Goal: Task Accomplishment & Management: Manage account settings

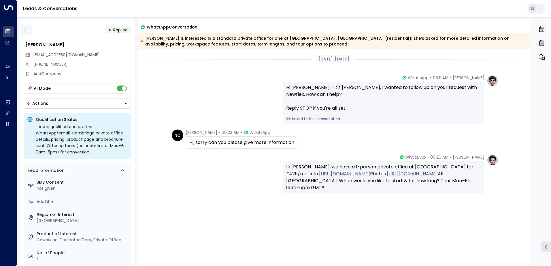
click at [28, 29] on icon "button" at bounding box center [27, 30] width 6 height 6
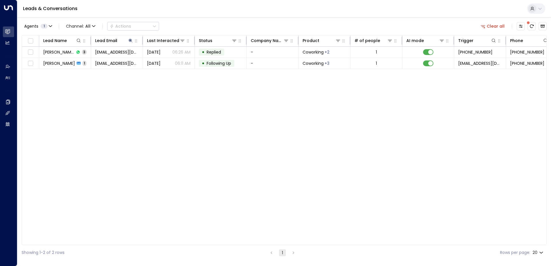
click at [493, 25] on button "Clear all" at bounding box center [493, 26] width 29 height 8
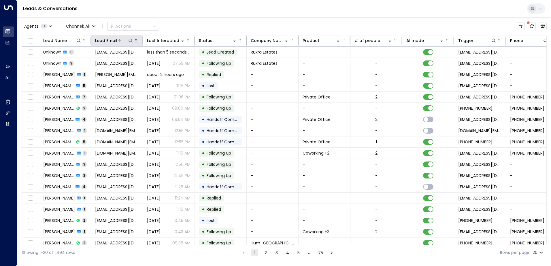
click at [132, 40] on icon at bounding box center [131, 41] width 4 height 4
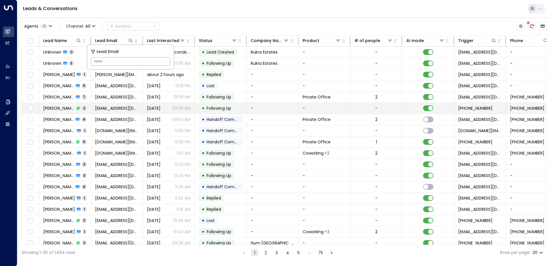
type input "**********"
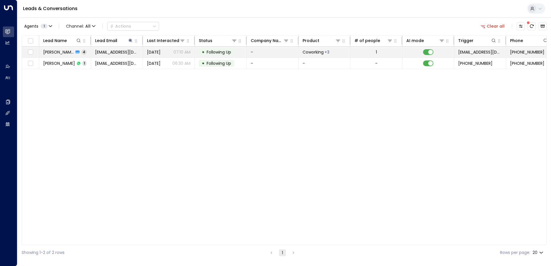
click at [219, 51] on span "Following Up" at bounding box center [219, 52] width 25 height 6
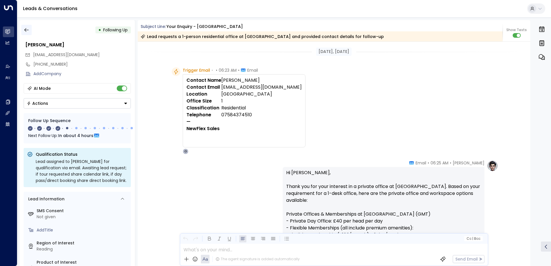
click at [28, 29] on icon "button" at bounding box center [27, 30] width 6 height 6
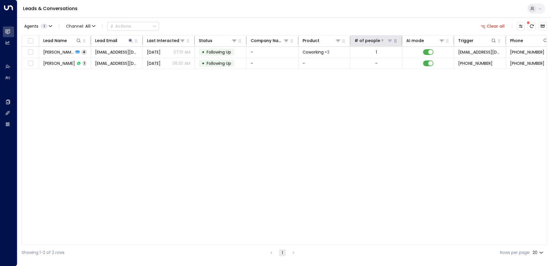
click at [494, 24] on button "Clear all" at bounding box center [493, 26] width 29 height 8
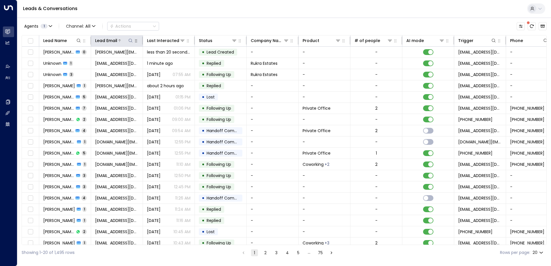
click at [130, 41] on icon at bounding box center [130, 40] width 5 height 5
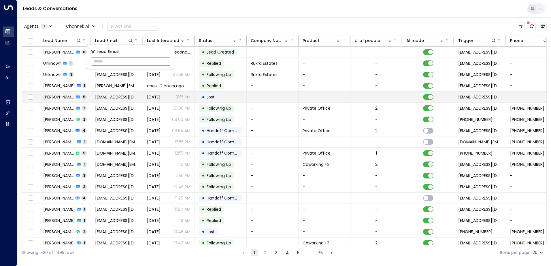
type input "**********"
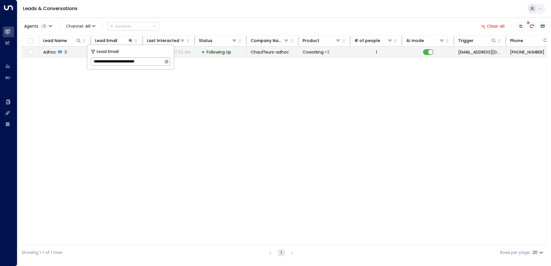
click at [220, 52] on span "Following Up" at bounding box center [219, 52] width 25 height 6
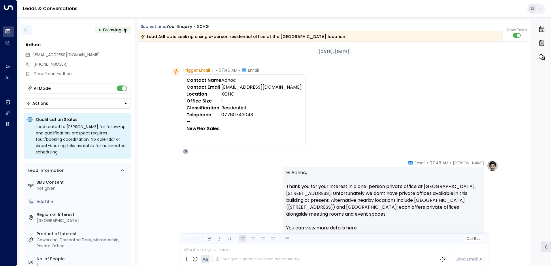
click at [24, 32] on icon "button" at bounding box center [27, 30] width 6 height 6
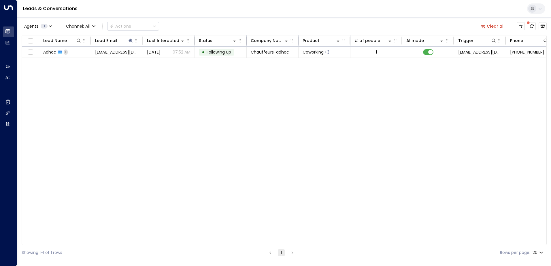
click at [490, 24] on button "Clear all" at bounding box center [493, 26] width 29 height 8
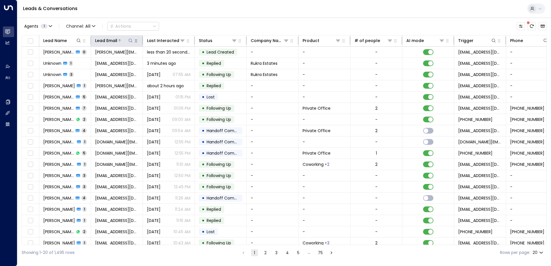
click at [131, 39] on icon at bounding box center [130, 40] width 5 height 5
type input "**********"
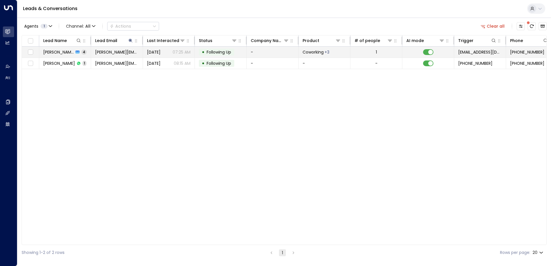
click at [210, 50] on span "Following Up" at bounding box center [219, 52] width 25 height 6
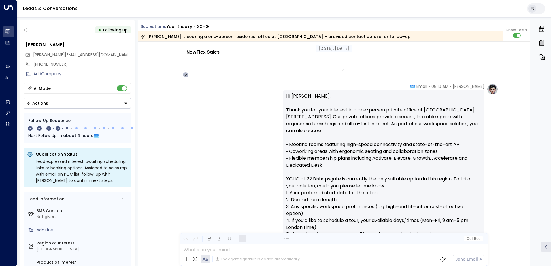
scroll to position [8, 0]
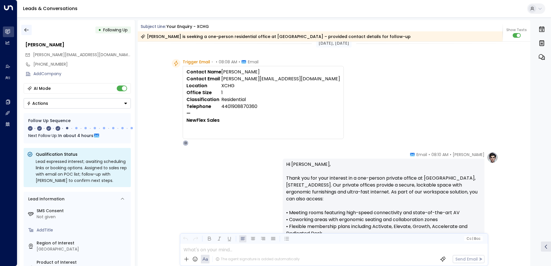
click at [27, 29] on icon "button" at bounding box center [27, 30] width 6 height 6
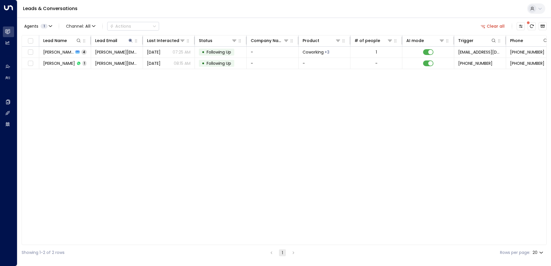
click at [503, 27] on button "Clear all" at bounding box center [493, 26] width 29 height 8
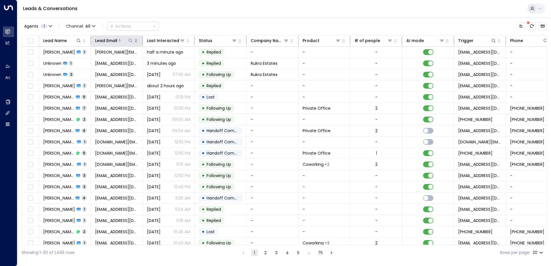
click at [129, 40] on icon at bounding box center [131, 41] width 4 height 4
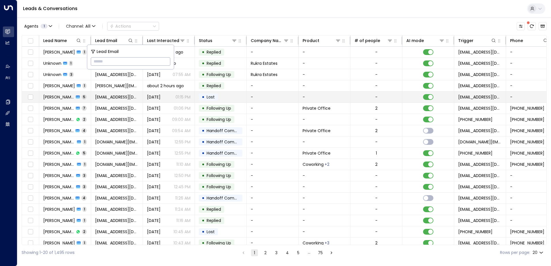
type input "**********"
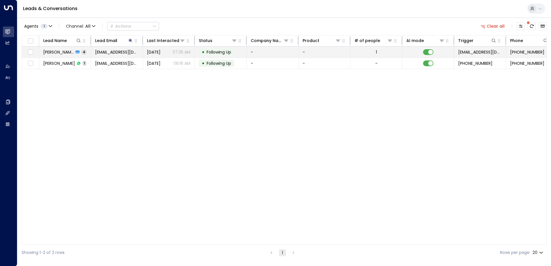
click at [222, 51] on span "Following Up" at bounding box center [219, 52] width 25 height 6
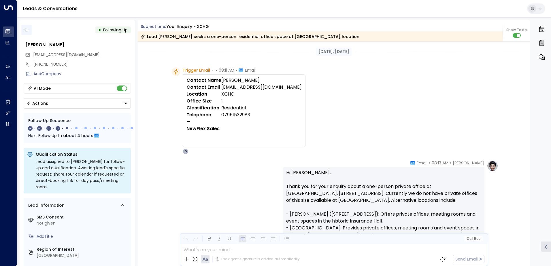
click at [28, 31] on icon "button" at bounding box center [27, 30] width 6 height 6
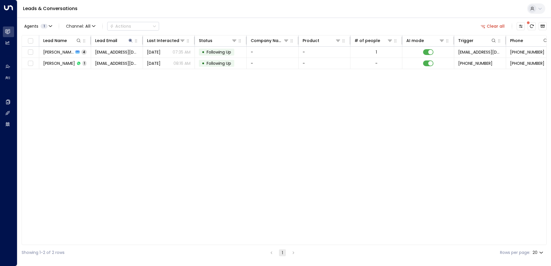
click at [495, 25] on button "Clear all" at bounding box center [493, 26] width 29 height 8
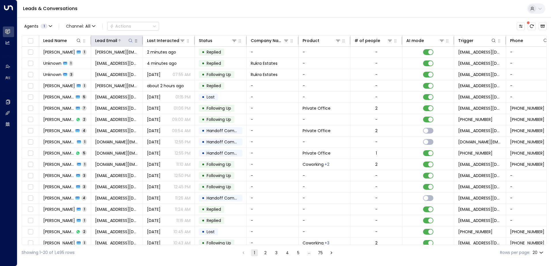
click at [129, 40] on icon at bounding box center [130, 40] width 5 height 5
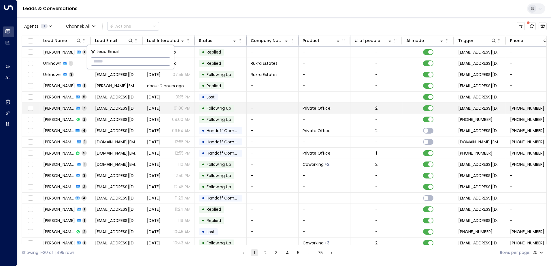
type input "**********"
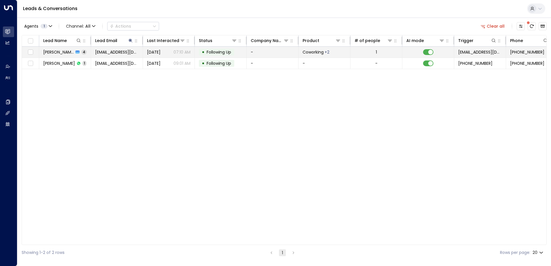
click at [221, 50] on span "Following Up" at bounding box center [219, 52] width 25 height 6
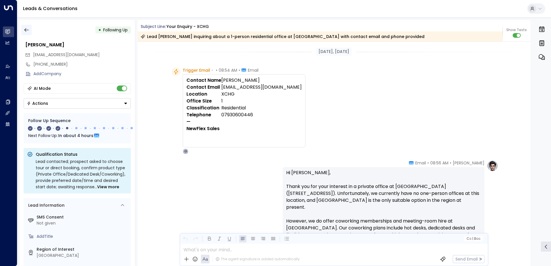
click at [26, 30] on icon "button" at bounding box center [27, 30] width 6 height 6
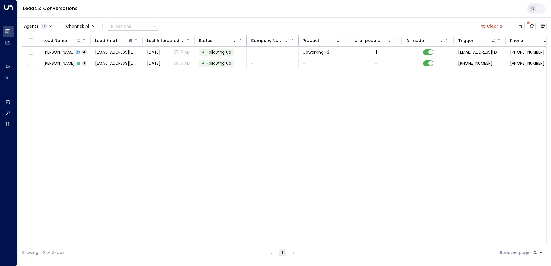
click at [495, 25] on button "Clear all" at bounding box center [493, 26] width 29 height 8
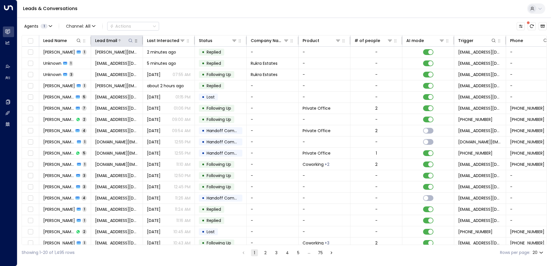
click at [130, 40] on icon at bounding box center [130, 40] width 5 height 5
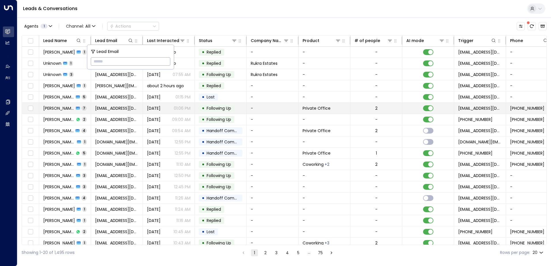
type input "**********"
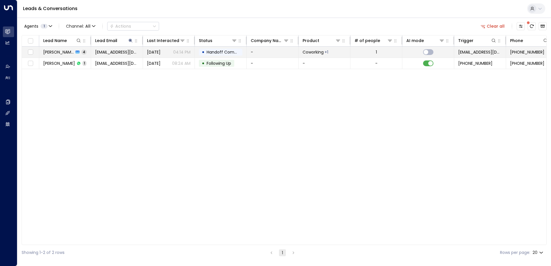
click at [219, 52] on span "Handoff Completed" at bounding box center [227, 52] width 41 height 6
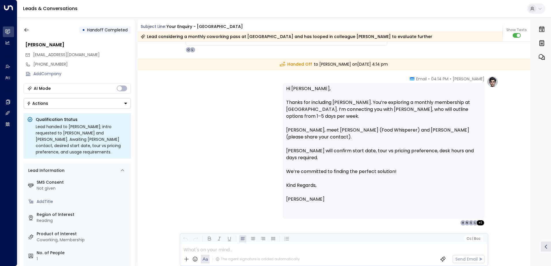
scroll to position [549, 0]
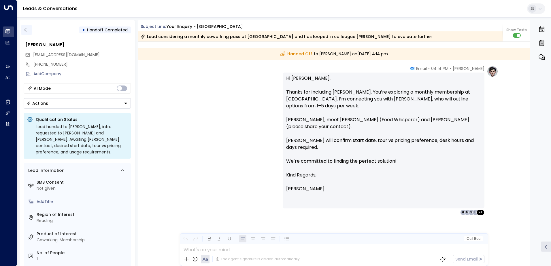
click at [27, 32] on icon "button" at bounding box center [27, 30] width 6 height 6
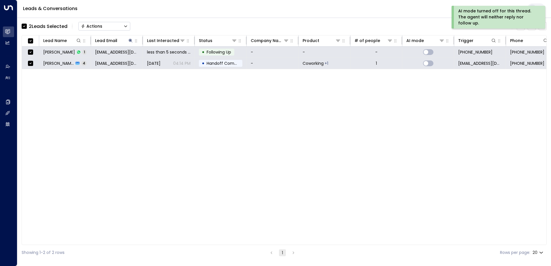
click at [88, 27] on div "Actions" at bounding box center [91, 26] width 21 height 5
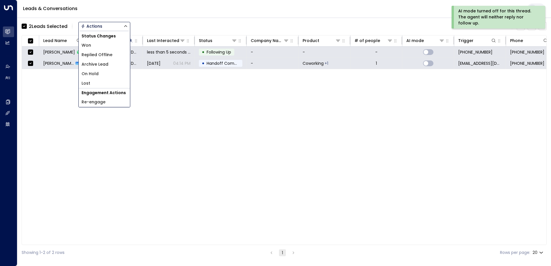
click at [91, 64] on span "Archive Lead" at bounding box center [95, 64] width 27 height 6
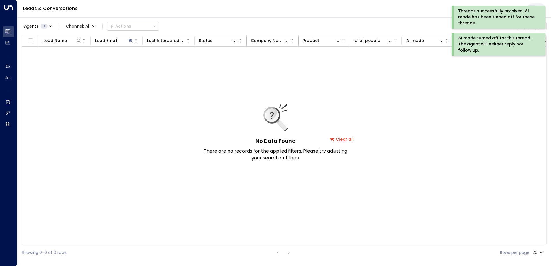
click at [485, 39] on div "AI mode turned off for this thread. The agent will neither reply nor follow up." at bounding box center [498, 44] width 79 height 18
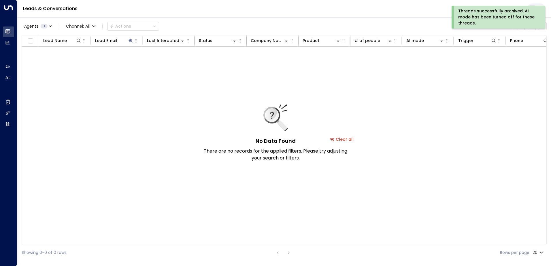
click at [485, 14] on div "Threads successfully archived. AI mode has been turned off for these threads." at bounding box center [498, 17] width 79 height 18
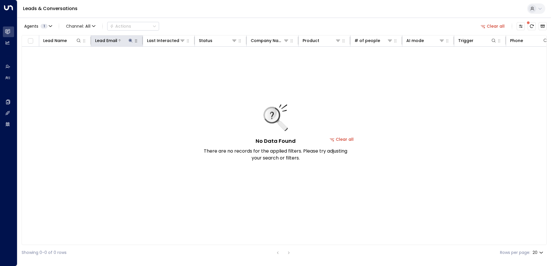
click at [130, 41] on icon at bounding box center [131, 41] width 4 height 4
click at [165, 61] on icon "button" at bounding box center [166, 61] width 5 height 5
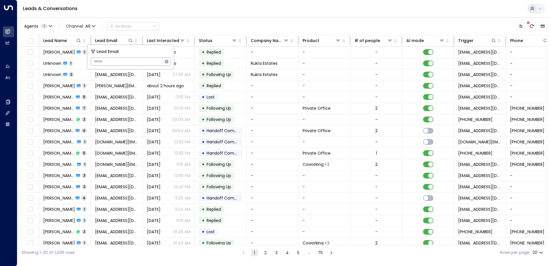
type input "**********"
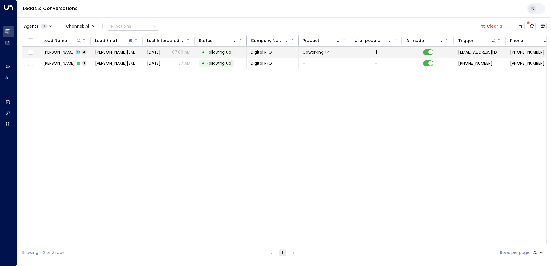
click at [224, 52] on span "Following Up" at bounding box center [219, 52] width 25 height 6
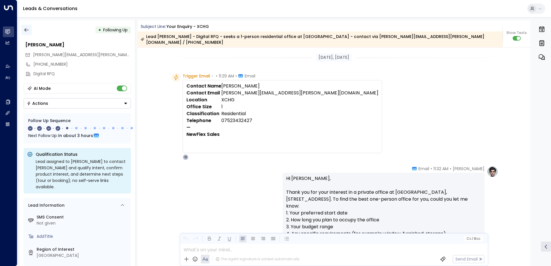
click at [26, 30] on icon "button" at bounding box center [27, 30] width 6 height 6
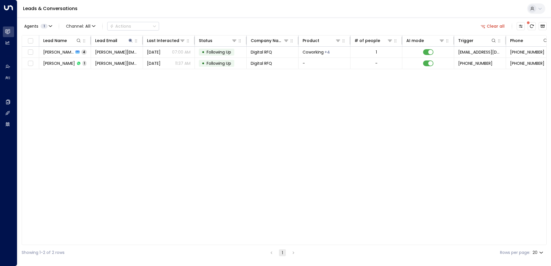
click at [494, 25] on button "Clear all" at bounding box center [493, 26] width 29 height 8
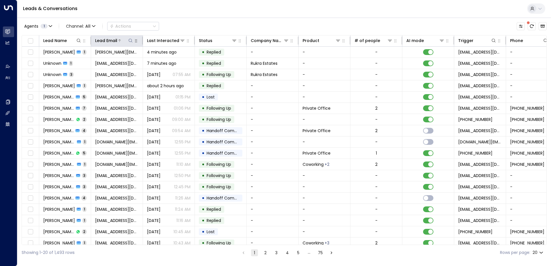
click at [131, 40] on icon at bounding box center [130, 40] width 5 height 5
type input "**********"
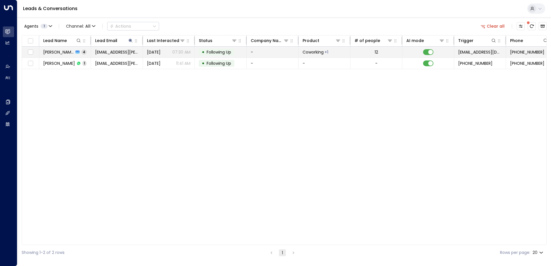
click at [218, 50] on span "Following Up" at bounding box center [219, 52] width 25 height 6
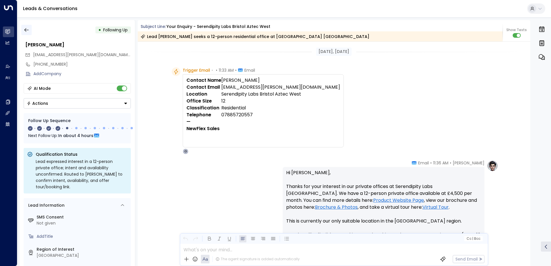
click at [28, 29] on icon "button" at bounding box center [27, 30] width 6 height 6
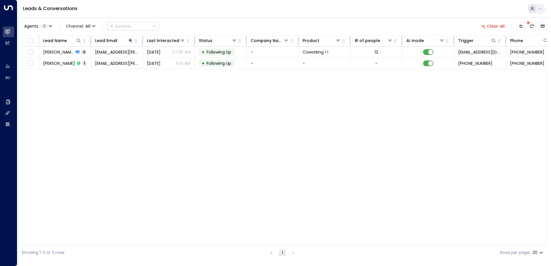
click at [491, 27] on button "Clear all" at bounding box center [493, 26] width 29 height 8
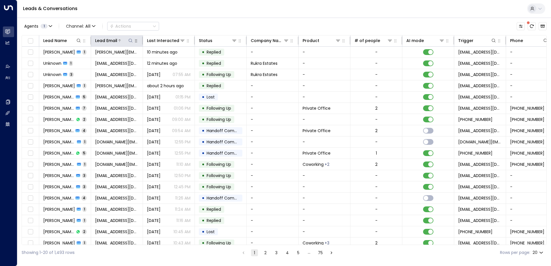
click at [132, 41] on icon at bounding box center [130, 40] width 5 height 5
type input "**********"
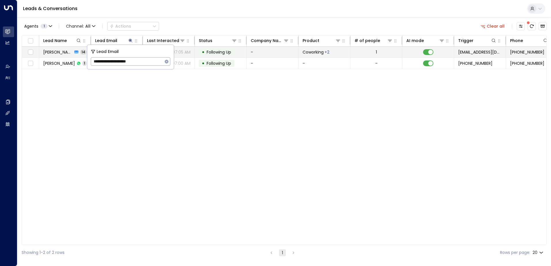
click at [221, 52] on span "Following Up" at bounding box center [219, 52] width 25 height 6
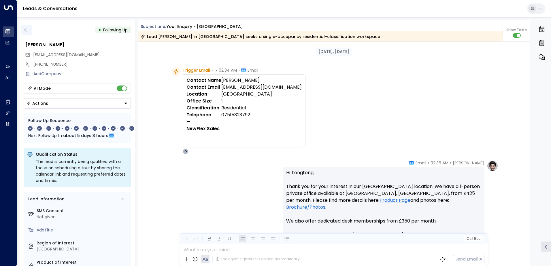
click at [28, 30] on icon "button" at bounding box center [27, 30] width 6 height 6
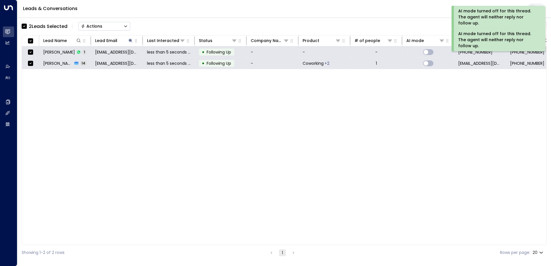
click at [98, 27] on div "Actions" at bounding box center [91, 26] width 21 height 5
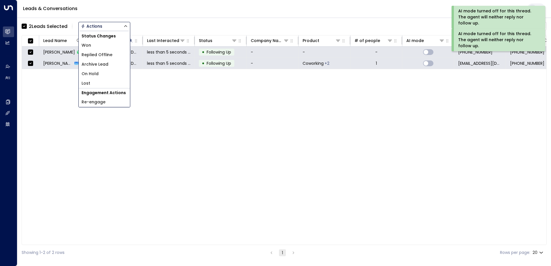
click at [95, 67] on span "Archive Lead" at bounding box center [95, 64] width 27 height 6
